Goal: Transaction & Acquisition: Purchase product/service

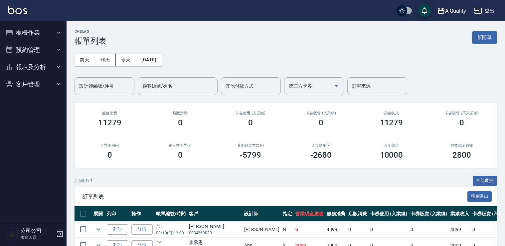
scroll to position [86, 0]
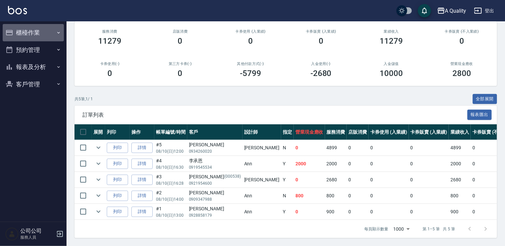
click at [23, 30] on button "櫃檯作業" at bounding box center [33, 32] width 61 height 17
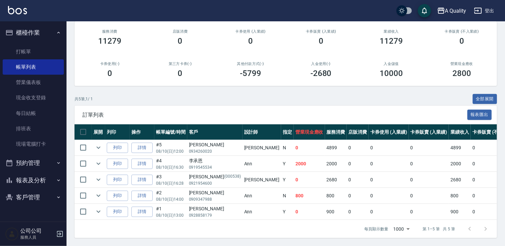
click at [32, 157] on button "預約管理" at bounding box center [33, 162] width 61 height 17
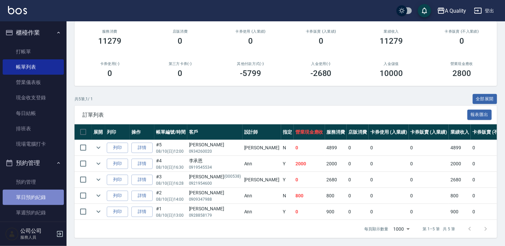
click at [39, 192] on link "單日預約紀錄" at bounding box center [33, 196] width 61 height 15
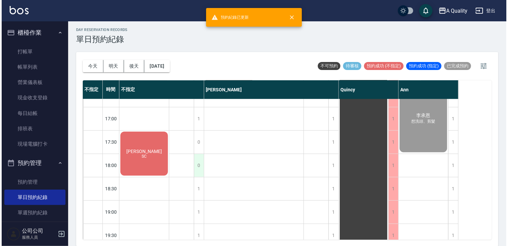
scroll to position [284, 0]
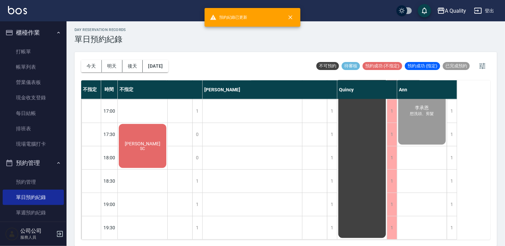
click at [133, 136] on div "楊RRR SC" at bounding box center [143, 146] width 50 height 46
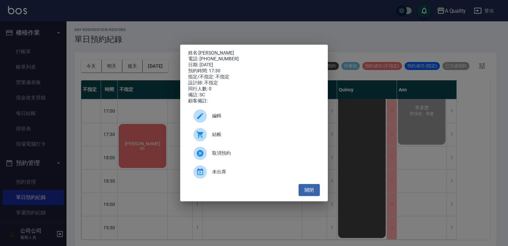
click at [231, 138] on span "結帳" at bounding box center [263, 134] width 102 height 7
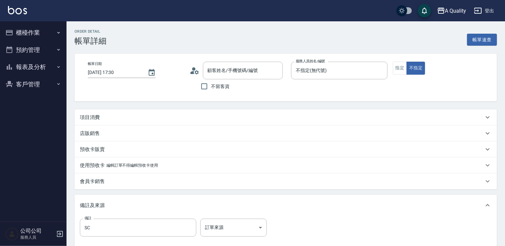
type input "[PERSON_NAME]/0987343712/null"
drag, startPoint x: 95, startPoint y: 116, endPoint x: 129, endPoint y: 127, distance: 36.1
click at [95, 117] on p "項目消費" at bounding box center [90, 117] width 20 height 7
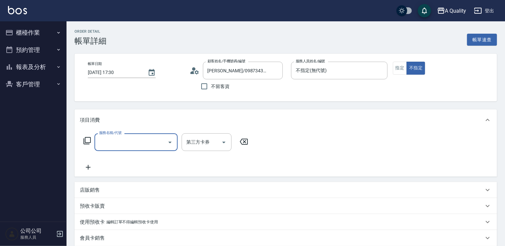
click at [132, 142] on input "服務名稱/代號" at bounding box center [131, 142] width 67 height 12
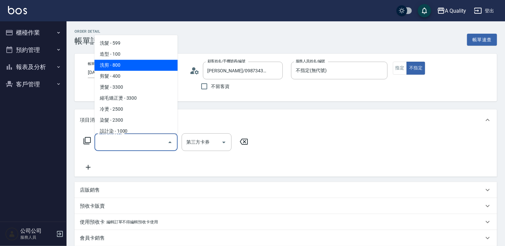
click at [122, 63] on span "洗剪 - 800" at bounding box center [136, 65] width 83 height 11
type input "洗剪(103)"
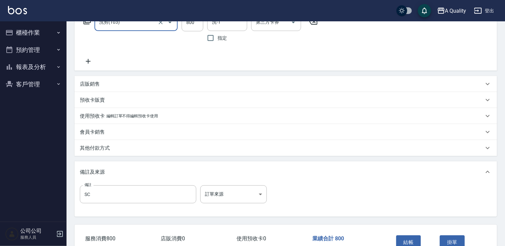
scroll to position [28, 0]
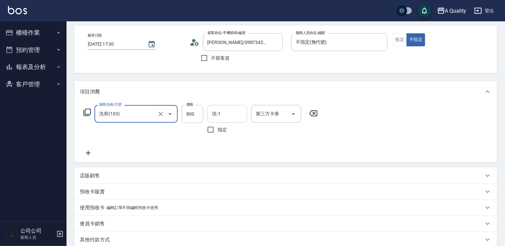
click at [228, 117] on input "洗-1" at bounding box center [227, 114] width 34 height 12
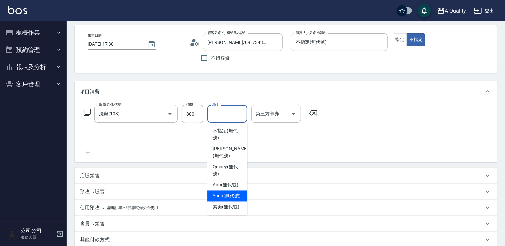
click at [228, 195] on span "Yuna (無代號)" at bounding box center [227, 195] width 28 height 7
type input "Yuna(無代號)"
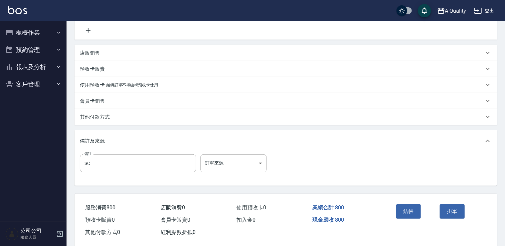
scroll to position [161, 0]
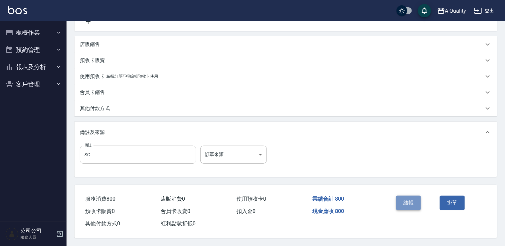
click at [406, 202] on button "結帳" at bounding box center [408, 202] width 25 height 14
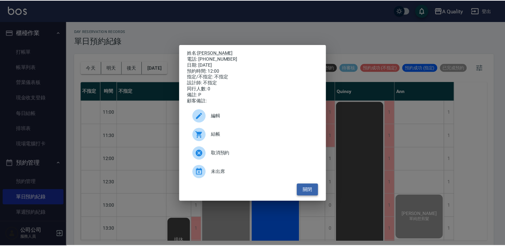
scroll to position [166, 0]
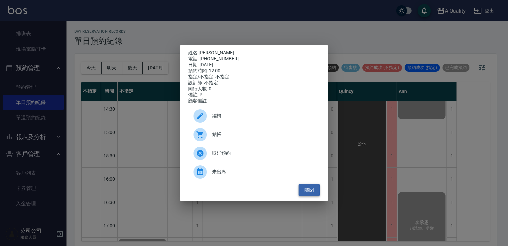
click at [312, 195] on button "關閉" at bounding box center [309, 190] width 21 height 12
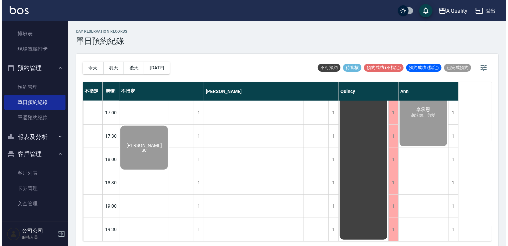
scroll to position [284, 0]
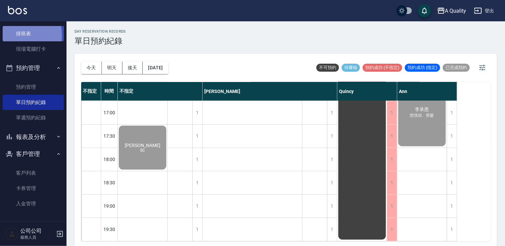
click at [14, 35] on link "排班表" at bounding box center [33, 33] width 61 height 15
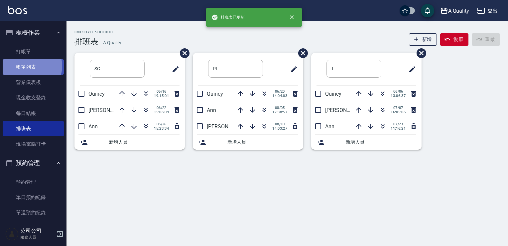
drag, startPoint x: 31, startPoint y: 66, endPoint x: 6, endPoint y: 95, distance: 38.3
click at [30, 66] on link "帳單列表" at bounding box center [33, 66] width 61 height 15
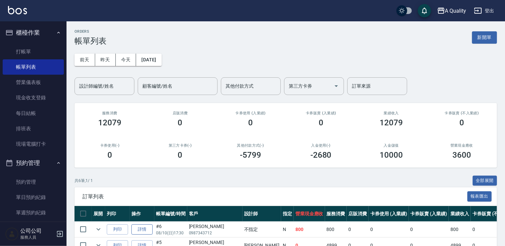
click at [139, 223] on td "詳情" at bounding box center [142, 229] width 25 height 16
click at [142, 226] on link "詳情" at bounding box center [141, 229] width 21 height 10
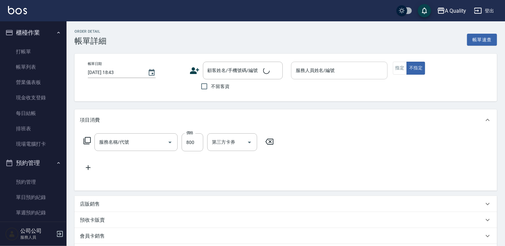
type input "2025/08/10 17:30"
type input "不指定(無代號)"
type input "SC"
click at [336, 67] on div "不指定(無代號) 服務人員姓名/編號" at bounding box center [339, 71] width 97 height 18
type input "楊RRR/0987343712/null"
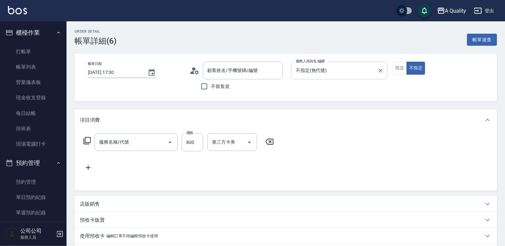
type input "洗剪(103)"
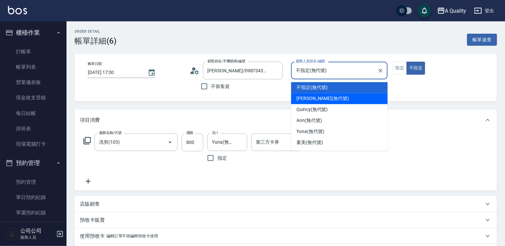
click at [307, 101] on span "Taylor (無代號)" at bounding box center [322, 98] width 53 height 7
type input "Taylor(無代號)"
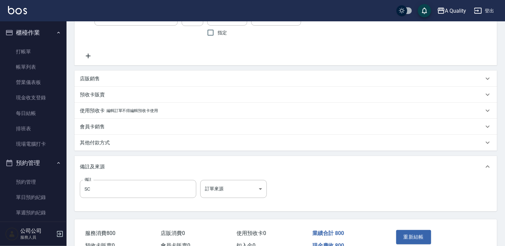
scroll to position [161, 0]
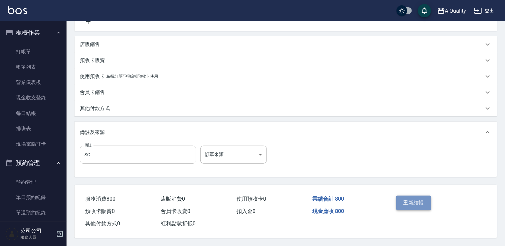
click at [409, 206] on button "重新結帳" at bounding box center [413, 202] width 35 height 14
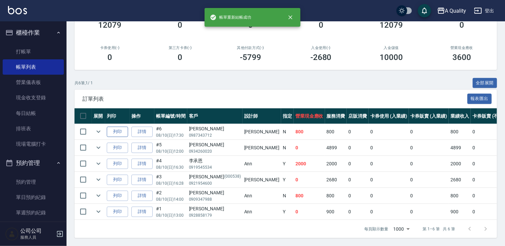
scroll to position [101, 0]
click at [97, 146] on icon "expand row" at bounding box center [99, 147] width 8 height 8
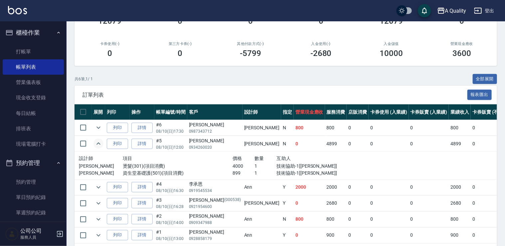
click at [97, 146] on icon "expand row" at bounding box center [99, 143] width 8 height 8
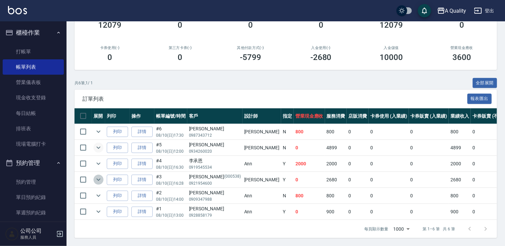
click at [98, 176] on icon "expand row" at bounding box center [99, 179] width 8 height 8
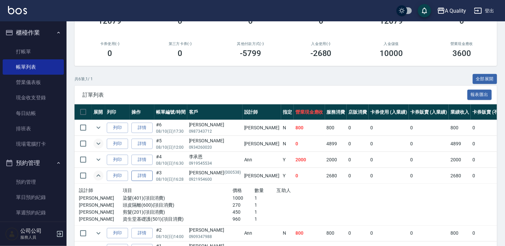
click at [137, 173] on link "詳情" at bounding box center [141, 175] width 21 height 10
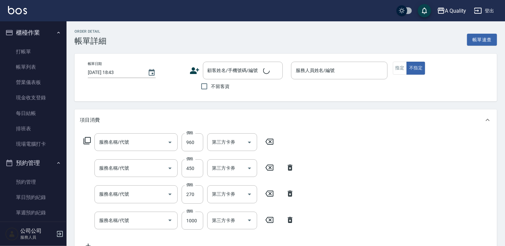
type input "2025/08/10 16:28"
type input "Taylor(無代號)"
type input "資生堂基礎護(501)"
type input "剪髮(201)"
type input "頭皮隔離(600)"
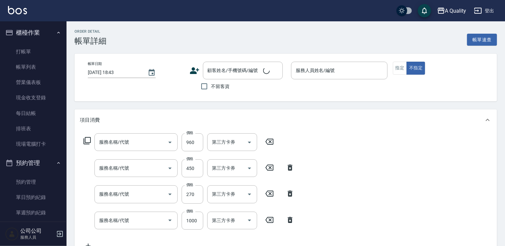
type input "染髮(401)"
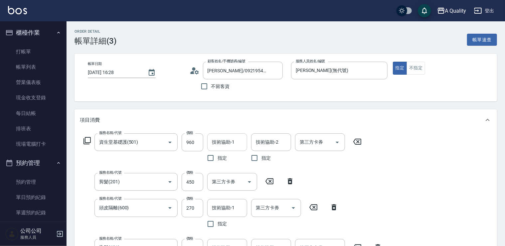
type input "林璟鈺/0921954600/000538"
click at [222, 140] on input "技術協助-1" at bounding box center [227, 142] width 34 height 12
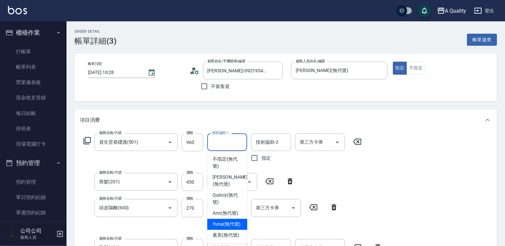
drag, startPoint x: 231, startPoint y: 221, endPoint x: 218, endPoint y: 192, distance: 31.4
click at [230, 221] on span "Yuna (無代號)" at bounding box center [227, 224] width 28 height 7
type input "Yuna(無代號)"
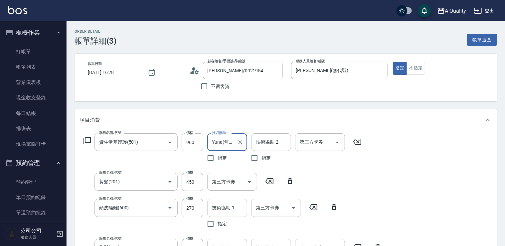
click at [223, 206] on input "技術協助-1" at bounding box center [227, 208] width 34 height 12
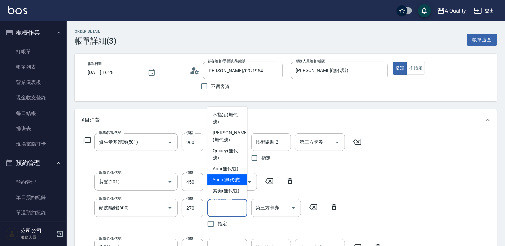
click at [236, 183] on div "Yuna (無代號)" at bounding box center [227, 179] width 40 height 11
type input "Yuna(無代號)"
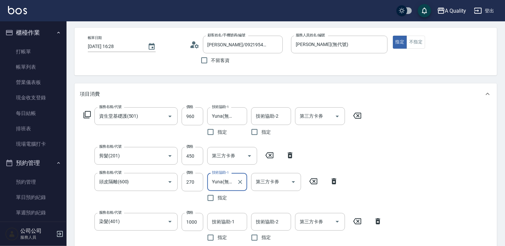
scroll to position [67, 0]
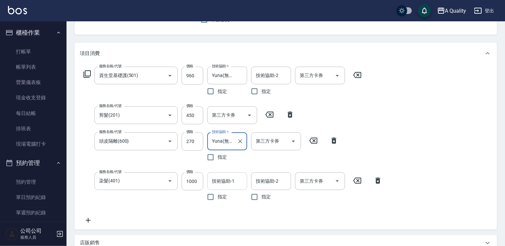
click at [223, 182] on input "技術協助-1" at bounding box center [227, 181] width 34 height 12
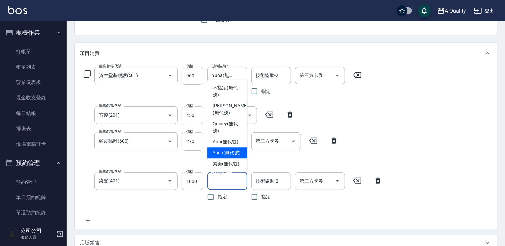
click at [218, 154] on span "Yuna (無代號)" at bounding box center [227, 152] width 28 height 7
type input "Yuna(無代號)"
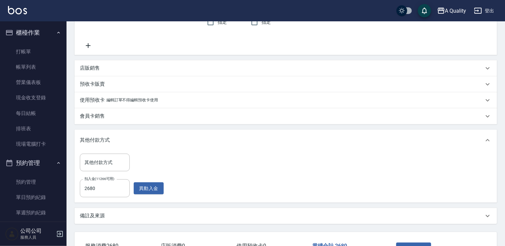
scroll to position [290, 0]
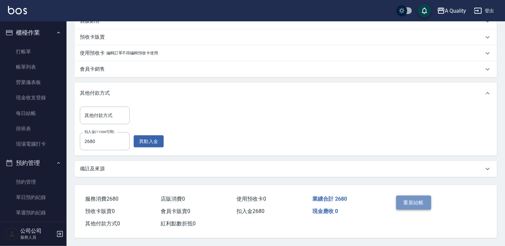
click at [419, 201] on button "重新結帳" at bounding box center [413, 202] width 35 height 14
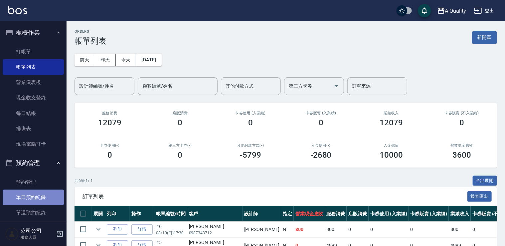
click at [46, 198] on link "單日預約紀錄" at bounding box center [33, 196] width 61 height 15
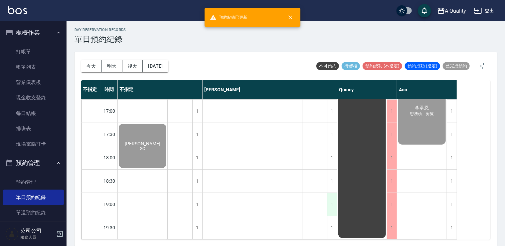
scroll to position [284, 0]
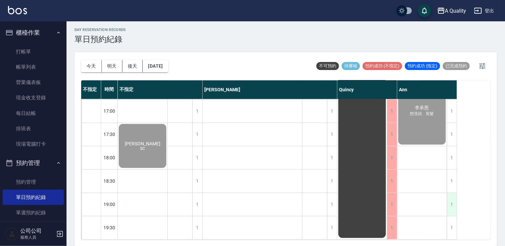
click at [449, 198] on div "1" at bounding box center [452, 204] width 10 height 23
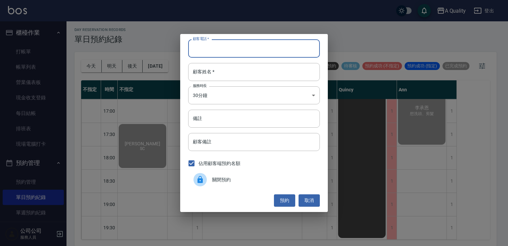
paste input "0929871116"
type input "0929871116"
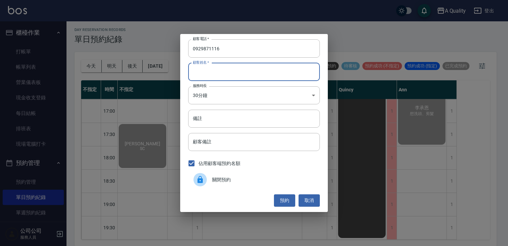
paste input "[PERSON_NAME]"
type input "[PERSON_NAME]"
click at [208, 93] on body "A Quality 登出 櫃檯作業 打帳單 帳單列表 營業儀表板 現金收支登錄 每日結帳 排班表 現場電腦打卡 預約管理 預約管理 單日預約紀錄 單週預約紀錄…" at bounding box center [254, 122] width 508 height 248
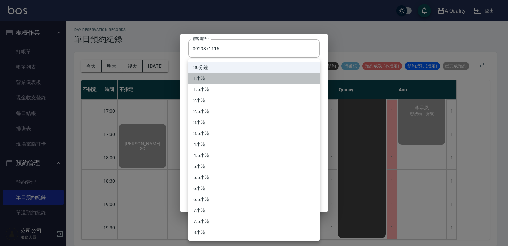
drag, startPoint x: 195, startPoint y: 79, endPoint x: 204, endPoint y: 99, distance: 22.5
click at [196, 80] on li "1小時" at bounding box center [254, 78] width 132 height 11
type input "2"
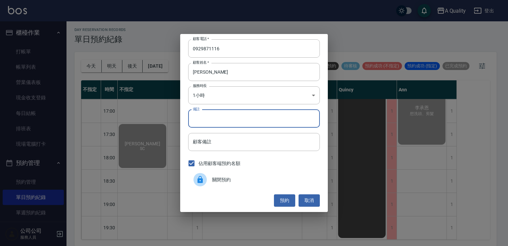
click at [205, 116] on input "備註" at bounding box center [254, 118] width 132 height 18
type input "sc"
click at [289, 200] on button "預約" at bounding box center [284, 200] width 21 height 12
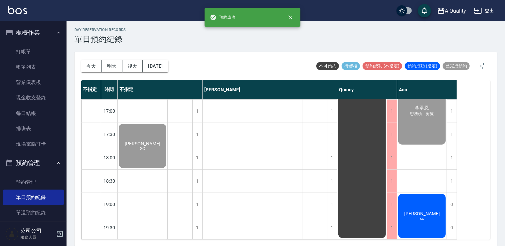
click at [162, 146] on span "[PERSON_NAME]" at bounding box center [142, 143] width 38 height 5
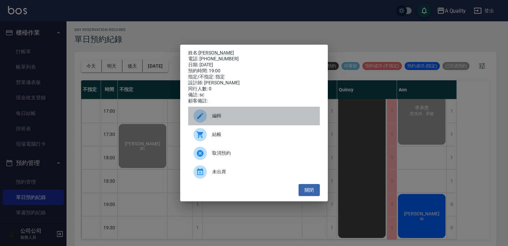
drag, startPoint x: 237, startPoint y: 114, endPoint x: 212, endPoint y: 58, distance: 61.8
click at [237, 112] on div "編輯" at bounding box center [254, 115] width 132 height 19
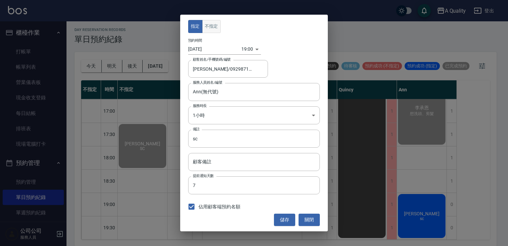
click at [210, 27] on button "不指定" at bounding box center [211, 26] width 19 height 13
click at [271, 219] on div "儲存 關閉" at bounding box center [254, 219] width 132 height 12
drag, startPoint x: 278, startPoint y: 219, endPoint x: 283, endPoint y: 217, distance: 4.8
click at [282, 217] on button "儲存" at bounding box center [284, 219] width 21 height 12
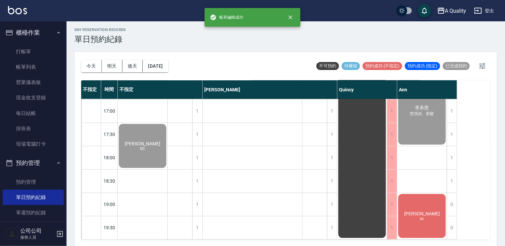
click at [167, 169] on div "陳子涵 sc" at bounding box center [143, 146] width 50 height 46
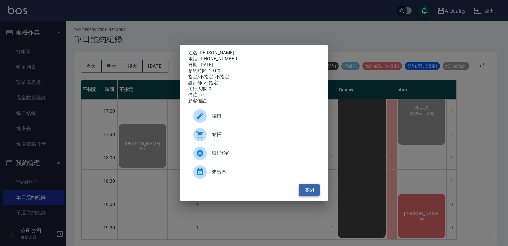
click at [312, 192] on button "關閉" at bounding box center [309, 190] width 21 height 12
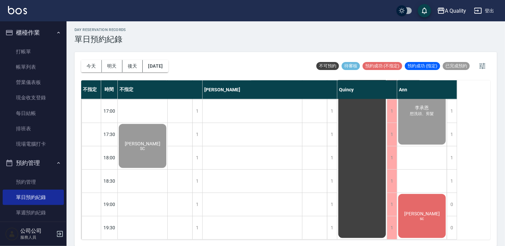
click at [167, 169] on div "陳子涵 sc" at bounding box center [143, 146] width 50 height 46
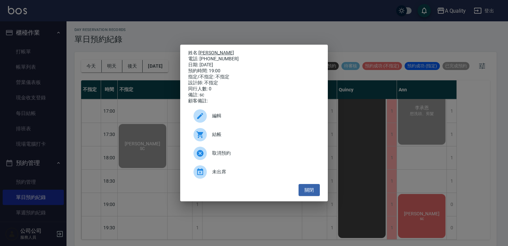
click at [206, 50] on link "[PERSON_NAME]" at bounding box center [217, 52] width 36 height 5
drag, startPoint x: 311, startPoint y: 196, endPoint x: 413, endPoint y: 203, distance: 101.4
click at [312, 196] on button "關閉" at bounding box center [309, 190] width 21 height 12
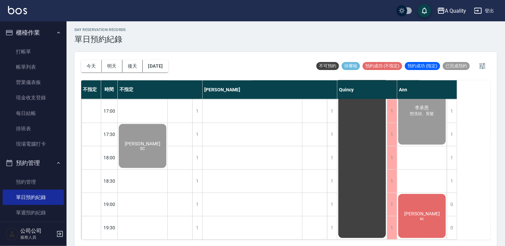
click at [167, 169] on div "陳子涵 sc" at bounding box center [143, 146] width 50 height 46
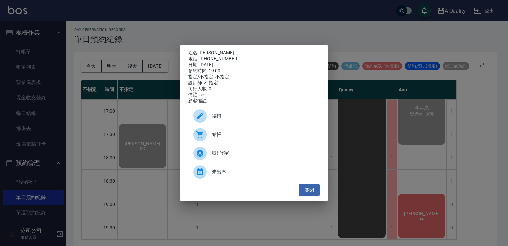
click at [225, 170] on div "未出席" at bounding box center [254, 171] width 132 height 19
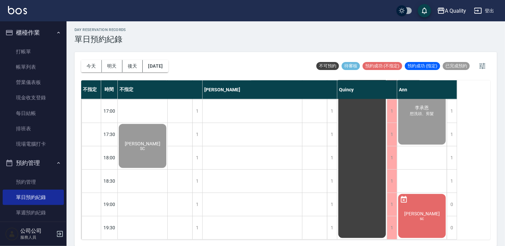
drag, startPoint x: 37, startPoint y: 66, endPoint x: 265, endPoint y: 134, distance: 237.8
click at [37, 66] on link "帳單列表" at bounding box center [33, 66] width 61 height 15
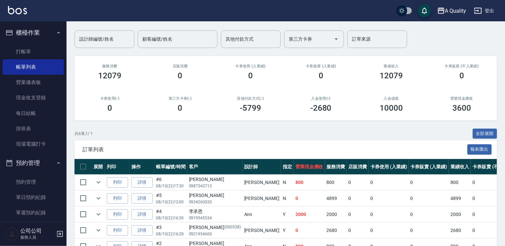
scroll to position [67, 0]
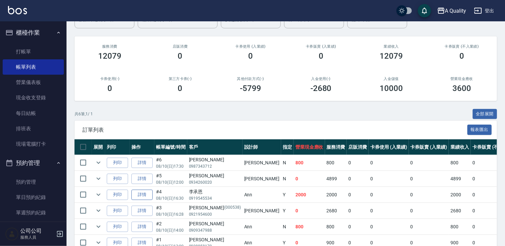
click at [141, 192] on link "詳情" at bounding box center [141, 194] width 21 height 10
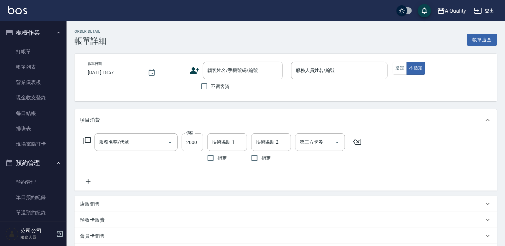
scroll to position [85, 0]
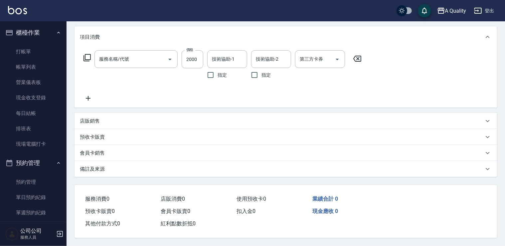
click at [100, 167] on p "備註及來源" at bounding box center [92, 168] width 25 height 7
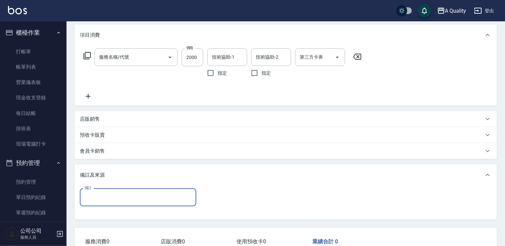
click at [105, 192] on input "備註" at bounding box center [138, 197] width 116 height 18
click at [98, 152] on p "會員卡銷售" at bounding box center [92, 150] width 25 height 7
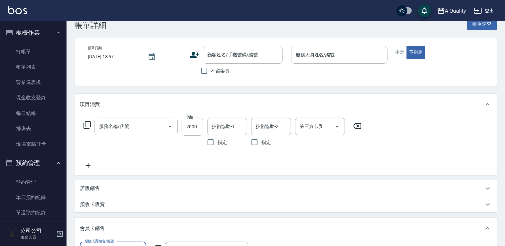
scroll to position [0, 0]
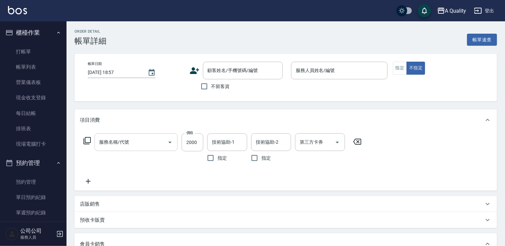
type input "2025/08/10 16:30"
type input "Ann(無代號)"
type input "想洗頭、剪髮"
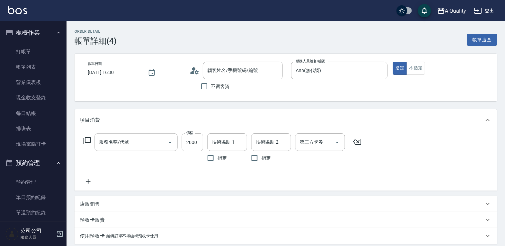
type input "冷燙(330)"
type input "李承恩/0919545534/"
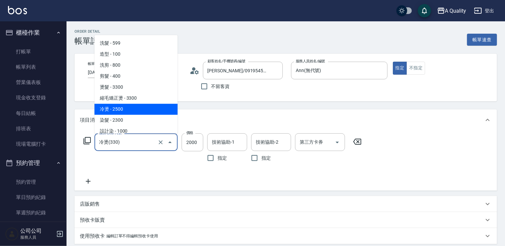
click at [145, 146] on input "冷燙(330)" at bounding box center [127, 142] width 59 height 12
click at [167, 173] on div "服務名稱/代號 冷燙(330) 服務名稱/代號 價格 2000 價格 技術協助-1 技術協助-1 指定 技術協助-2 技術協助-2 指定 第三方卡券 第三方卡券" at bounding box center [223, 159] width 286 height 52
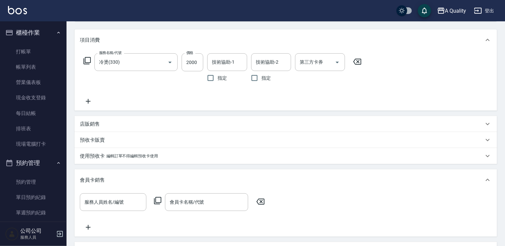
scroll to position [133, 0]
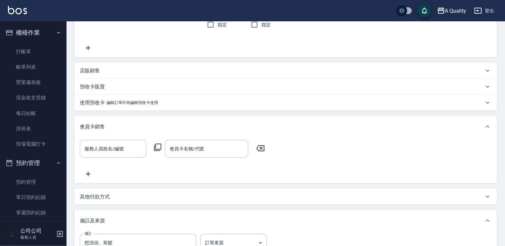
click at [113, 200] on div "其他付款方式" at bounding box center [282, 196] width 404 height 7
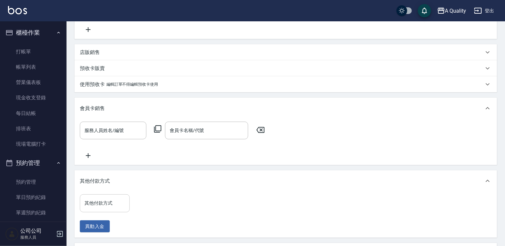
scroll to position [166, 0]
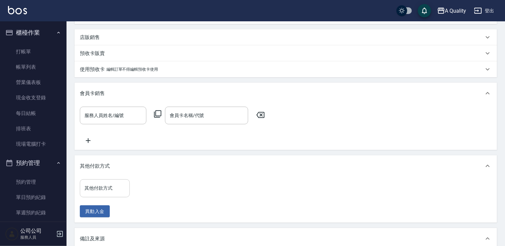
click at [98, 186] on div "其他付款方式" at bounding box center [105, 188] width 50 height 18
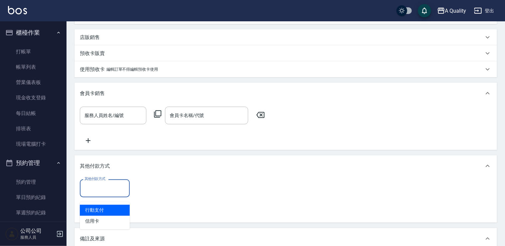
drag, startPoint x: 103, startPoint y: 210, endPoint x: 113, endPoint y: 209, distance: 10.4
click at [103, 212] on span "行動支付" at bounding box center [105, 209] width 50 height 11
type input "行動支付"
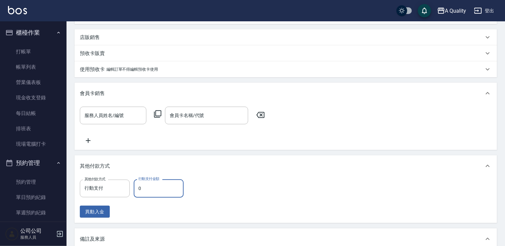
click at [148, 191] on input "0" at bounding box center [159, 188] width 50 height 18
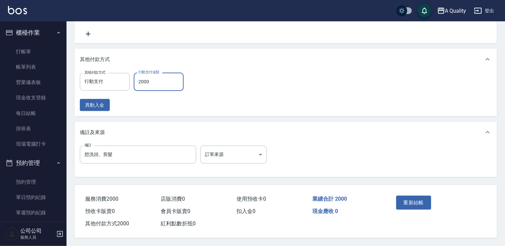
scroll to position [280, 0]
type input "2000"
drag, startPoint x: 406, startPoint y: 201, endPoint x: 400, endPoint y: 197, distance: 6.9
click at [405, 201] on button "重新結帳" at bounding box center [413, 202] width 35 height 14
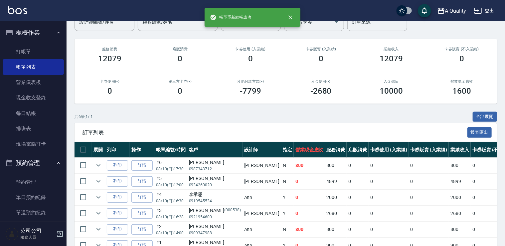
scroll to position [101, 0]
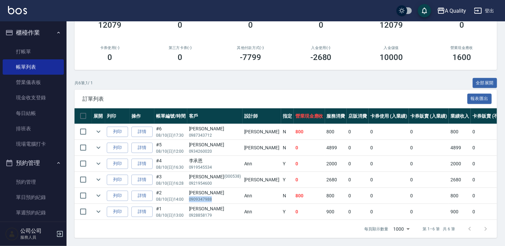
drag, startPoint x: 189, startPoint y: 194, endPoint x: 213, endPoint y: 192, distance: 24.3
click at [213, 196] on p "0909347988" at bounding box center [215, 199] width 52 height 6
drag, startPoint x: 213, startPoint y: 192, endPoint x: 207, endPoint y: 193, distance: 6.7
copy p "0909347988"
click at [31, 198] on link "單日預約紀錄" at bounding box center [33, 196] width 61 height 15
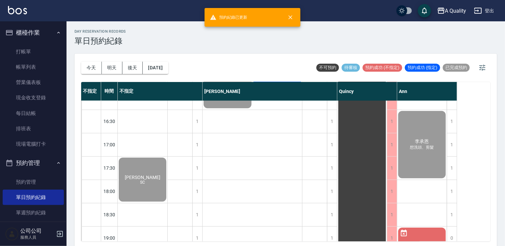
scroll to position [284, 0]
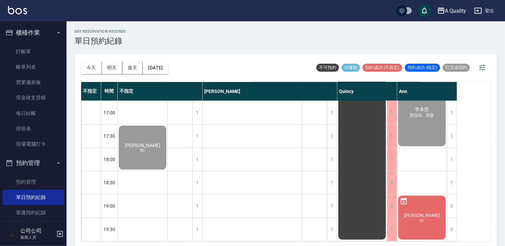
click at [167, 170] on div "陳子涵 sc" at bounding box center [143, 147] width 50 height 46
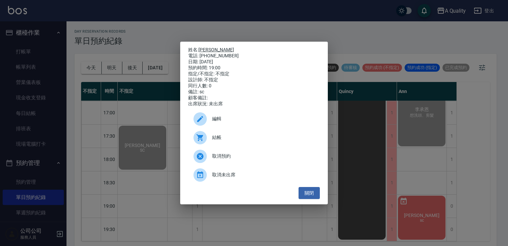
click at [203, 48] on link "[PERSON_NAME]" at bounding box center [217, 49] width 36 height 5
click at [314, 195] on button "關閉" at bounding box center [309, 193] width 21 height 12
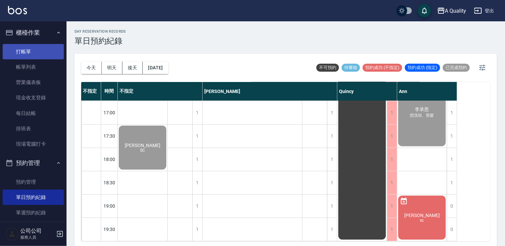
click at [33, 49] on link "打帳單" at bounding box center [33, 51] width 61 height 15
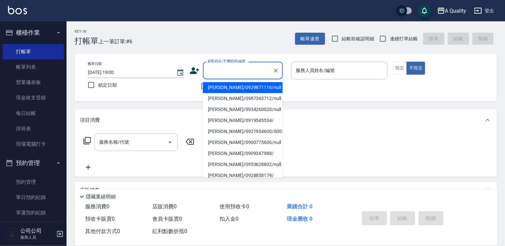
click at [226, 68] on input "顧客姓名/手機號碼/編號" at bounding box center [238, 71] width 64 height 12
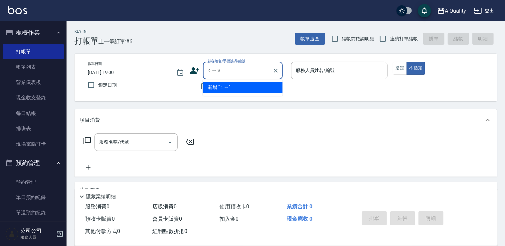
type input "糗"
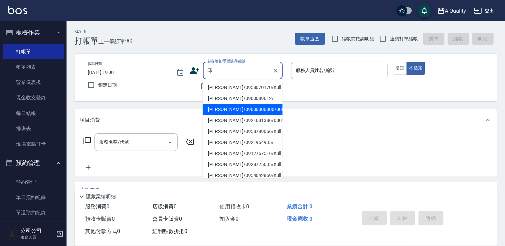
click at [238, 107] on li "邱卉晨/09000000000/000516" at bounding box center [243, 109] width 80 height 11
type input "邱卉晨/09000000000/000516"
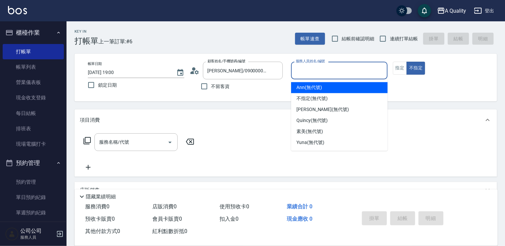
click at [305, 67] on input "服務人員姓名/編號" at bounding box center [339, 71] width 91 height 12
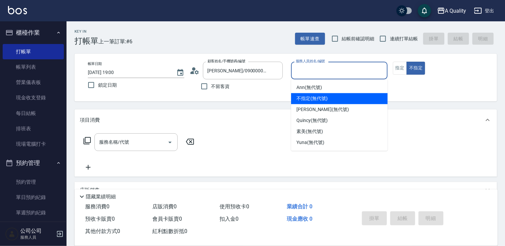
click at [314, 99] on span "不指定 (無代號)" at bounding box center [311, 98] width 31 height 7
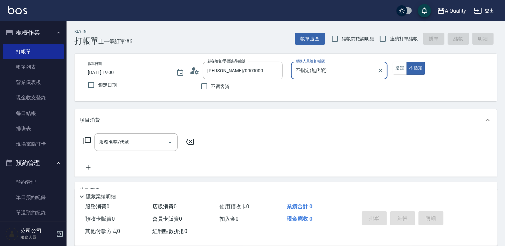
drag, startPoint x: 307, startPoint y: 74, endPoint x: 308, endPoint y: 79, distance: 4.4
click at [307, 77] on div "不指定(無代號) 服務人員姓名/編號" at bounding box center [339, 71] width 97 height 18
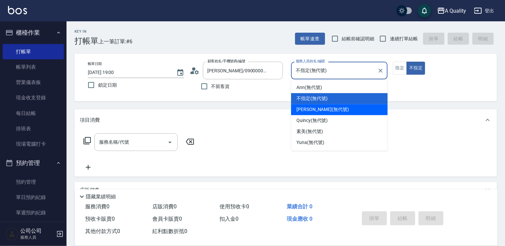
click at [307, 108] on span "Taylor (無代號)" at bounding box center [322, 109] width 53 height 7
type input "Taylor(無代號)"
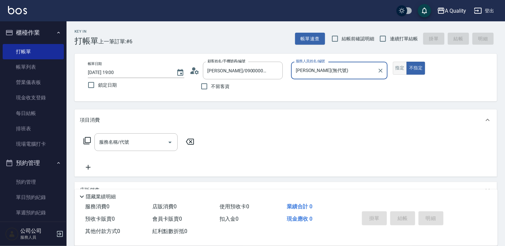
click at [401, 68] on button "指定" at bounding box center [400, 68] width 14 height 13
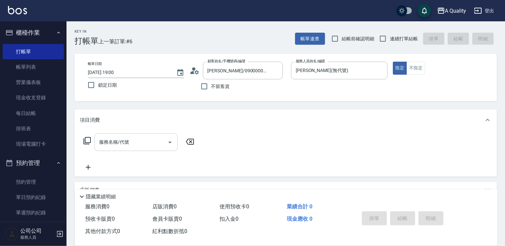
click at [130, 136] on input "服務名稱/代號" at bounding box center [131, 142] width 67 height 12
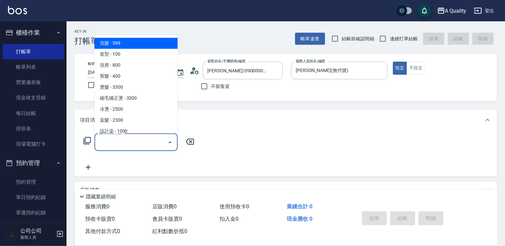
drag, startPoint x: 124, startPoint y: 44, endPoint x: 167, endPoint y: 98, distance: 68.7
click at [126, 45] on span "洗髮 - 599" at bounding box center [136, 43] width 83 height 11
type input "洗髮(101)"
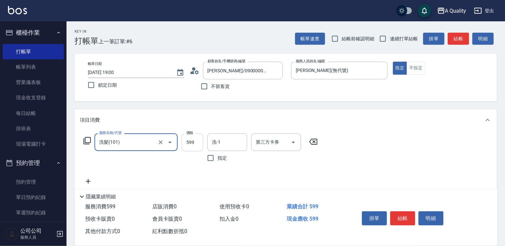
click at [188, 142] on input "599" at bounding box center [193, 142] width 22 height 18
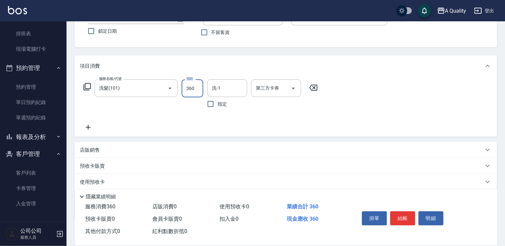
scroll to position [93, 0]
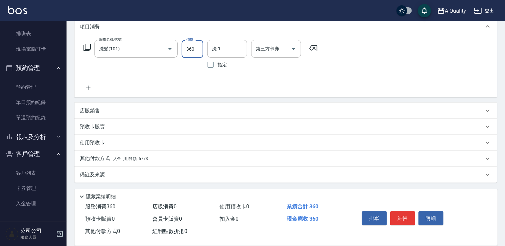
type input "360"
click at [104, 171] on p "備註及來源" at bounding box center [92, 174] width 25 height 7
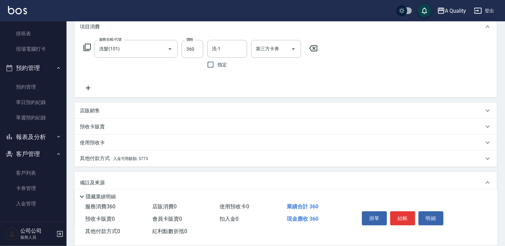
click at [112, 158] on p "其他付款方式 入金可用餘額: 5773" at bounding box center [114, 158] width 68 height 7
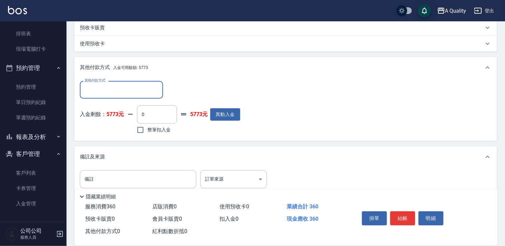
scroll to position [193, 0]
click at [138, 128] on input "整筆扣入金" at bounding box center [140, 129] width 14 height 14
checkbox input "true"
type input "360"
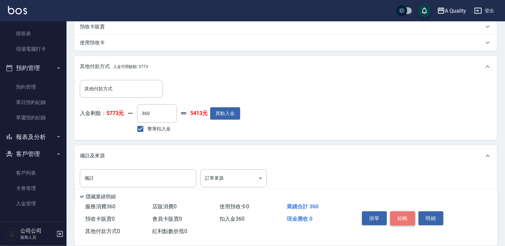
click at [405, 219] on button "結帳" at bounding box center [402, 218] width 25 height 14
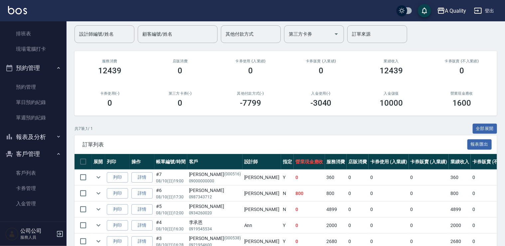
scroll to position [100, 0]
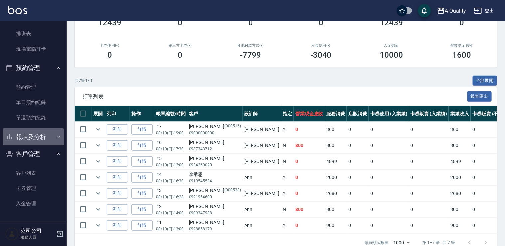
click at [49, 137] on button "報表及分析" at bounding box center [33, 136] width 61 height 17
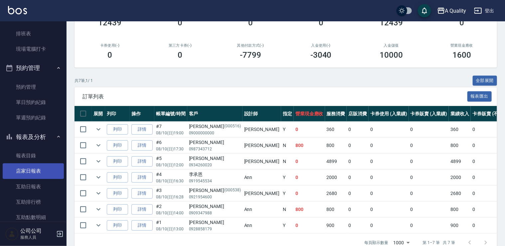
click at [36, 175] on link "店家日報表" at bounding box center [33, 170] width 61 height 15
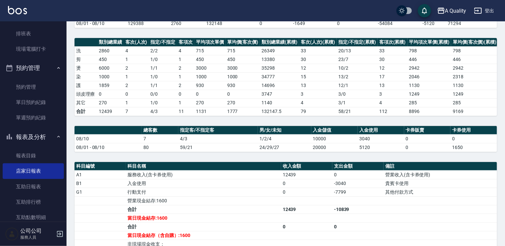
scroll to position [149, 0]
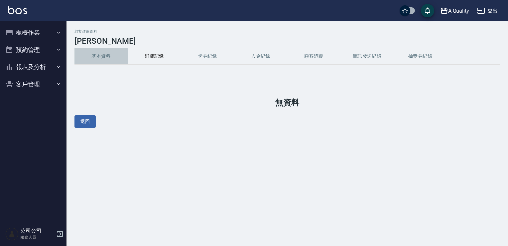
drag, startPoint x: 102, startPoint y: 57, endPoint x: 60, endPoint y: 5, distance: 66.4
click at [98, 52] on button "基本資料" at bounding box center [101, 56] width 53 height 16
click at [110, 55] on button "基本資料" at bounding box center [101, 56] width 53 height 16
